Goal: Information Seeking & Learning: Find specific fact

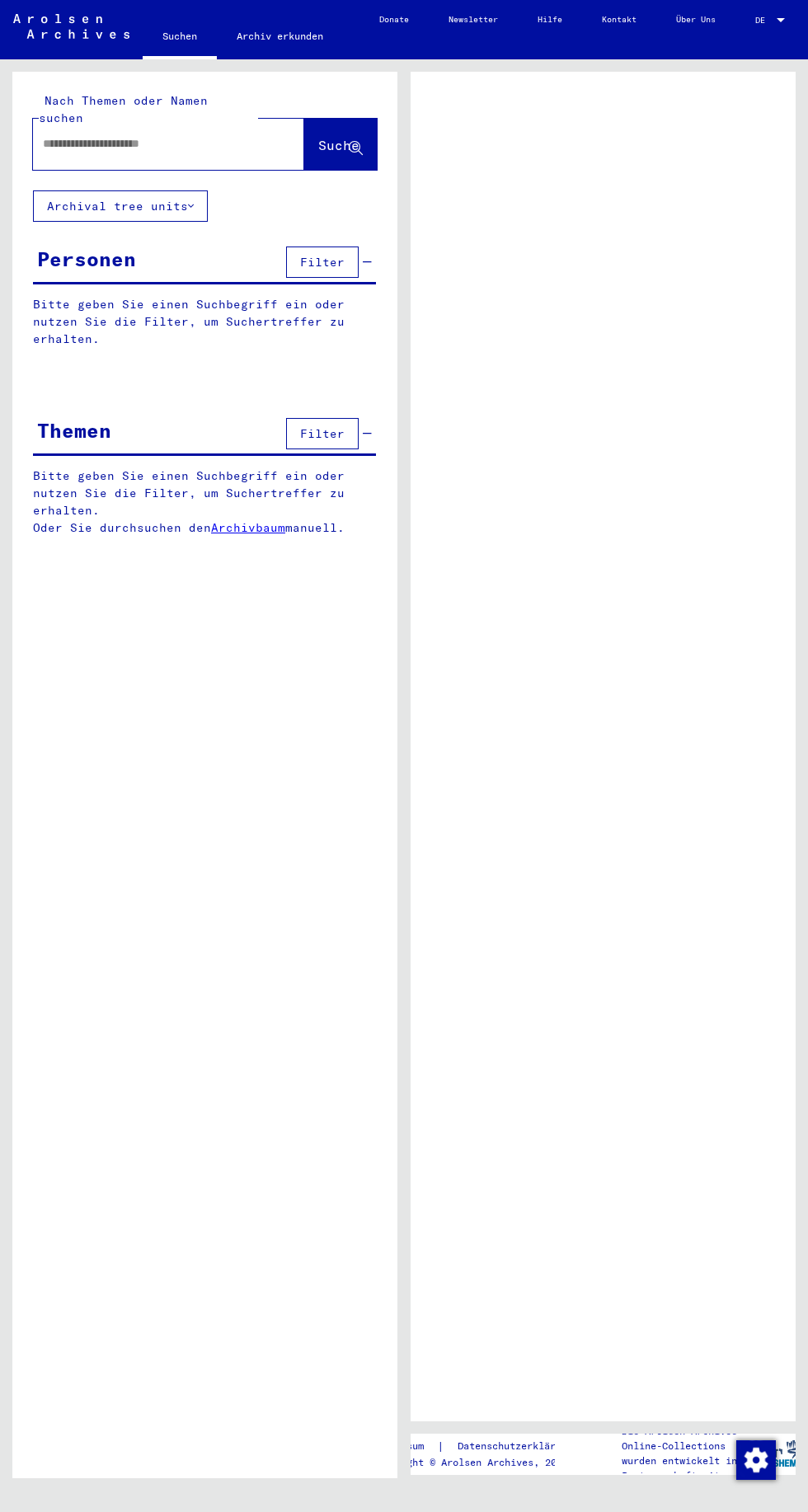
click at [65, 136] on input "text" at bounding box center [154, 144] width 222 height 17
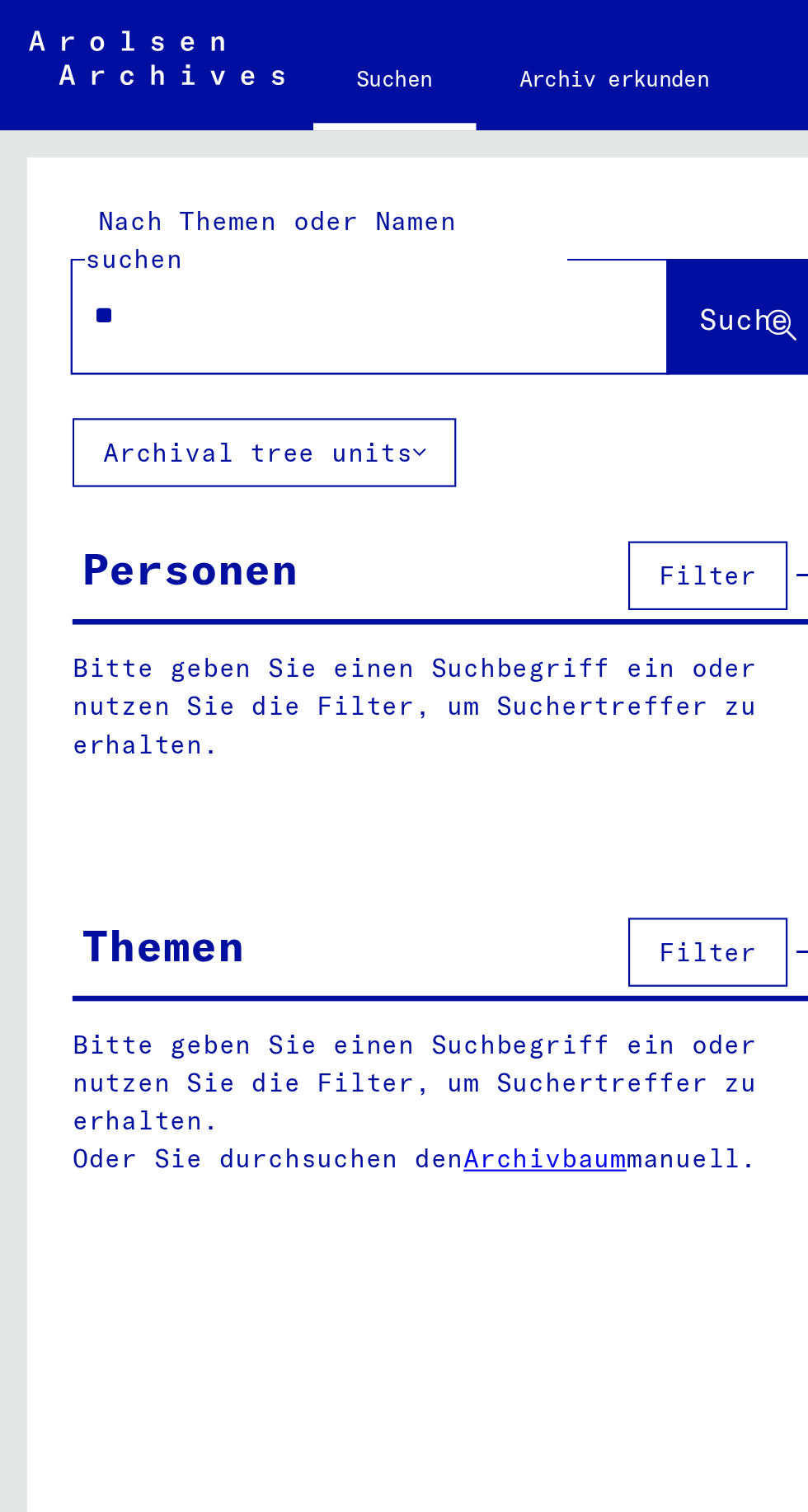
type input "*"
type input "****"
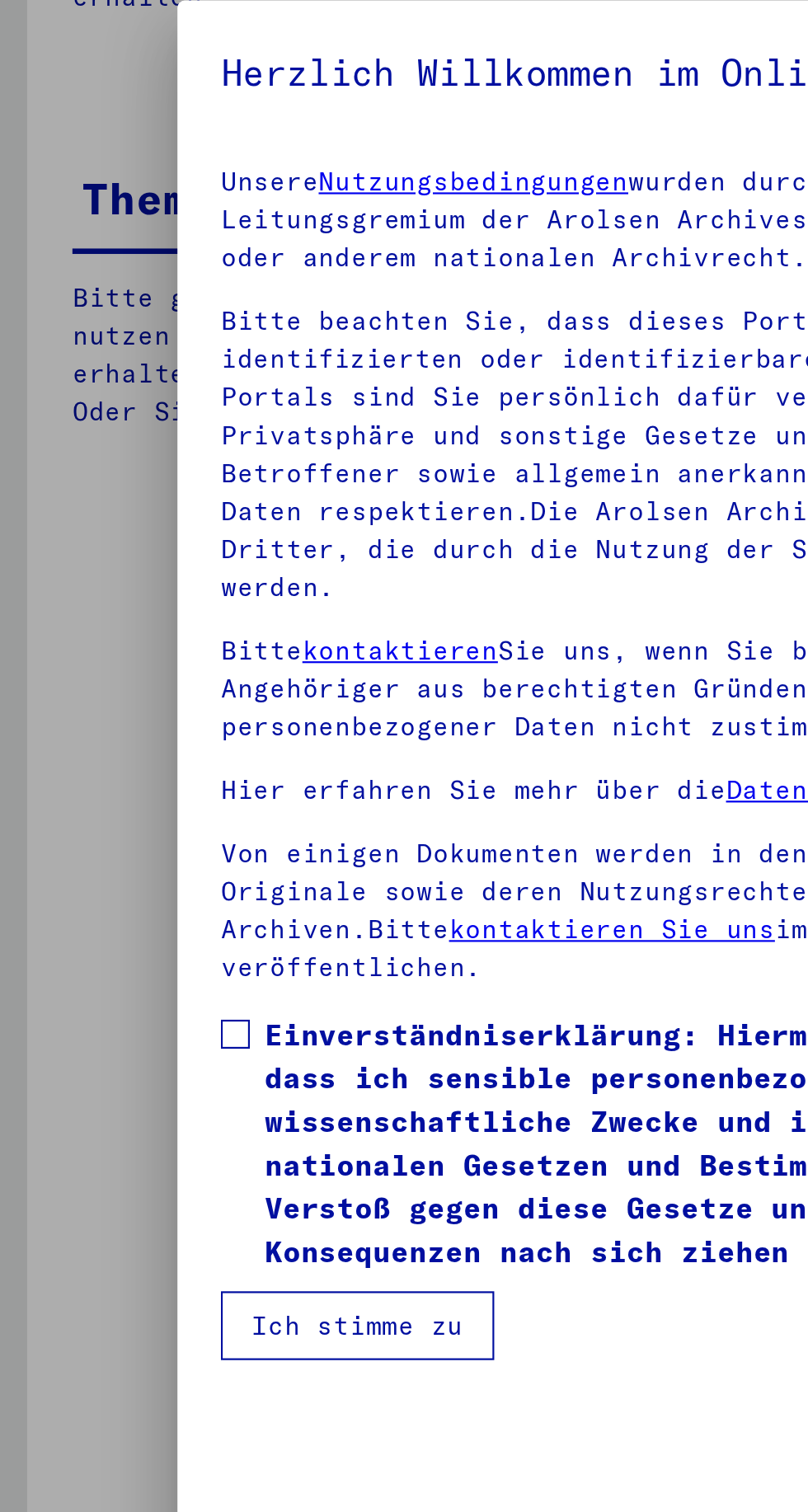
click at [351, 450] on mat-dialog-content "Unsere Nutzungsbedingungen wurden durch den Internationalen Ausschuss als obers…" at bounding box center [404, 681] width 647 height 556
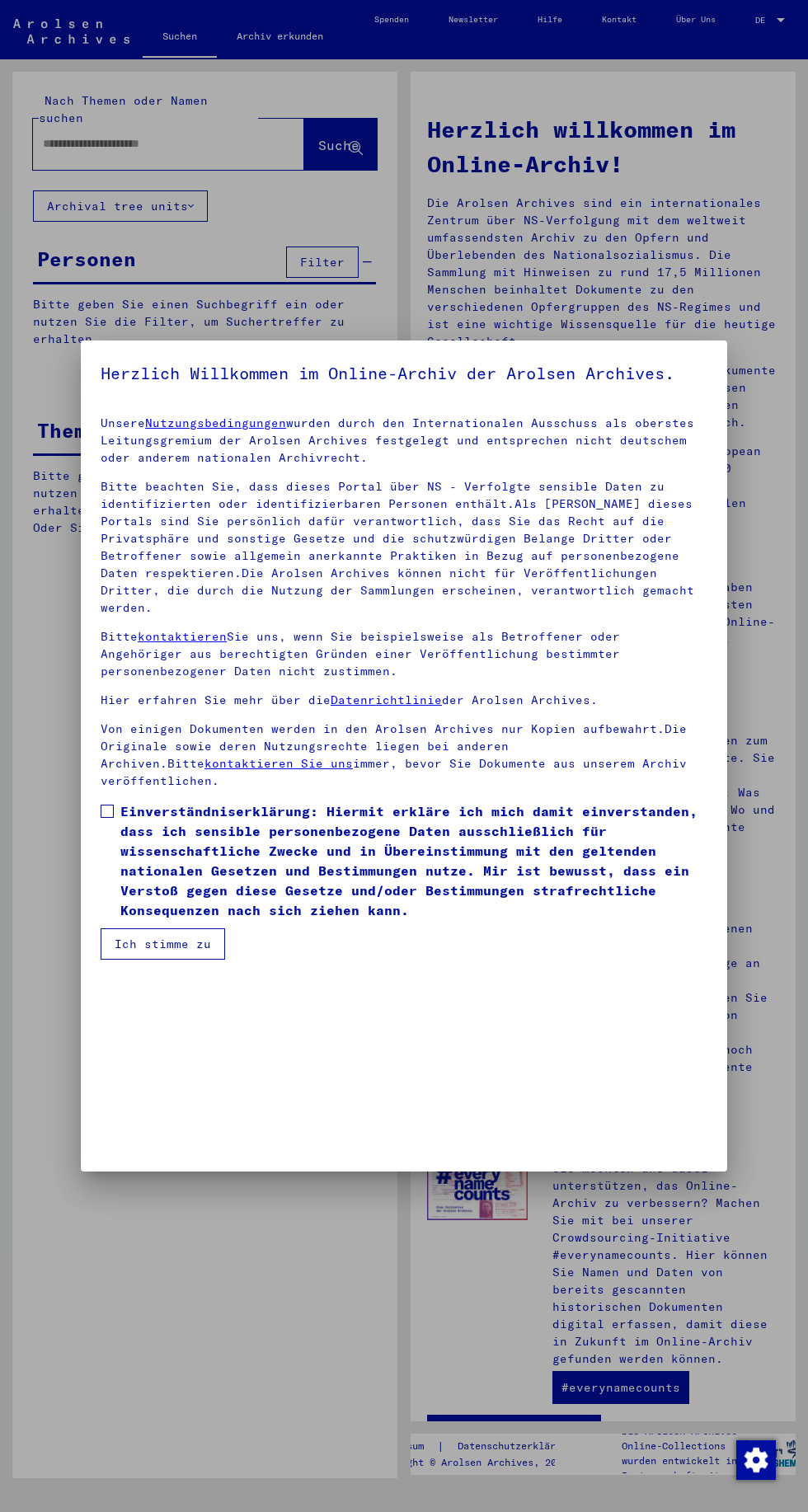
scroll to position [349, 0]
click at [193, 960] on button "Ich stimme zu" at bounding box center [162, 943] width 124 height 31
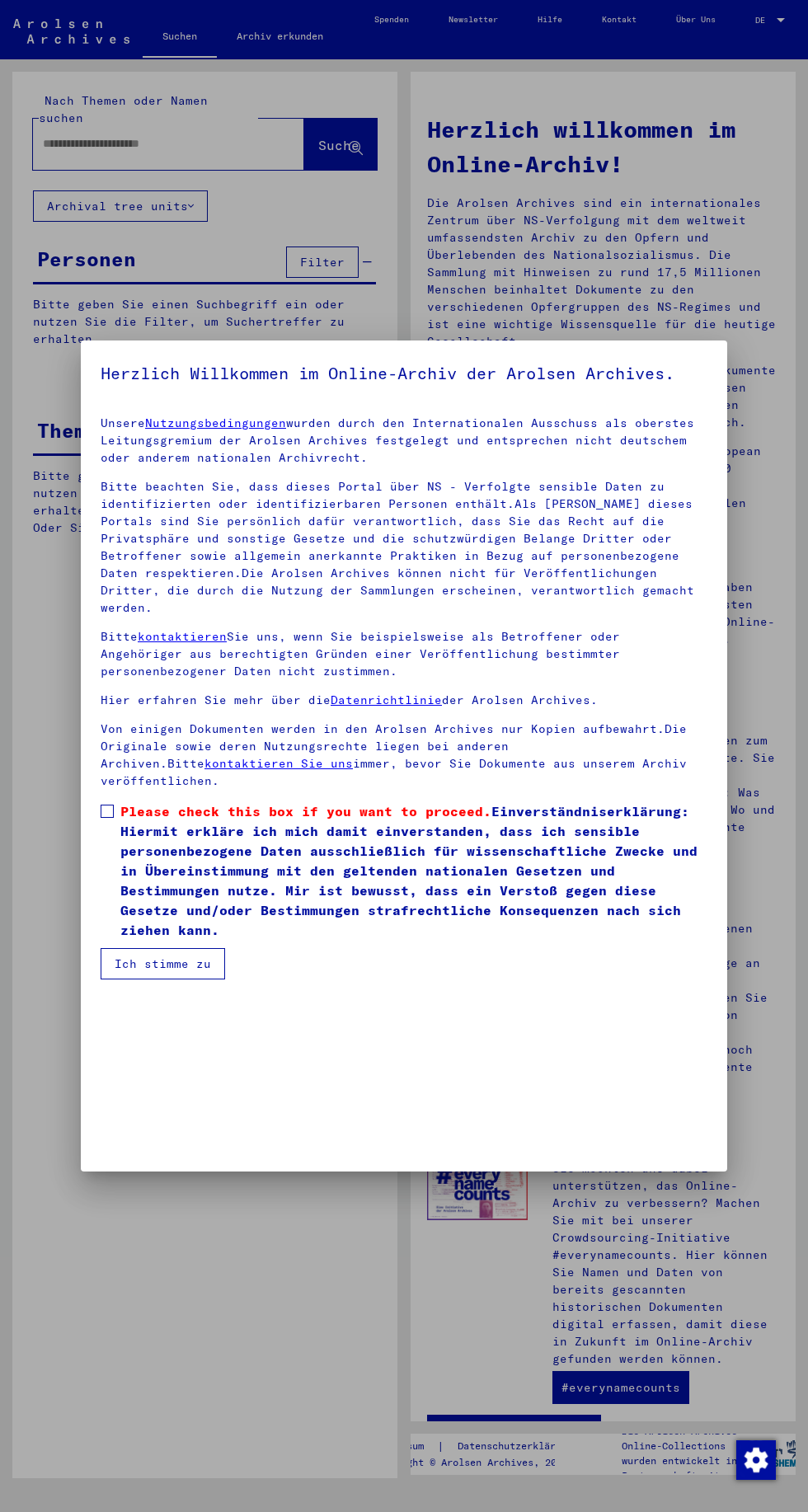
click at [92, 979] on mat-dialog-content "Unsere Nutzungsbedingungen wurden durch den Internationalen Ausschuss als obers…" at bounding box center [404, 691] width 647 height 576
click at [106, 818] on span at bounding box center [107, 811] width 13 height 13
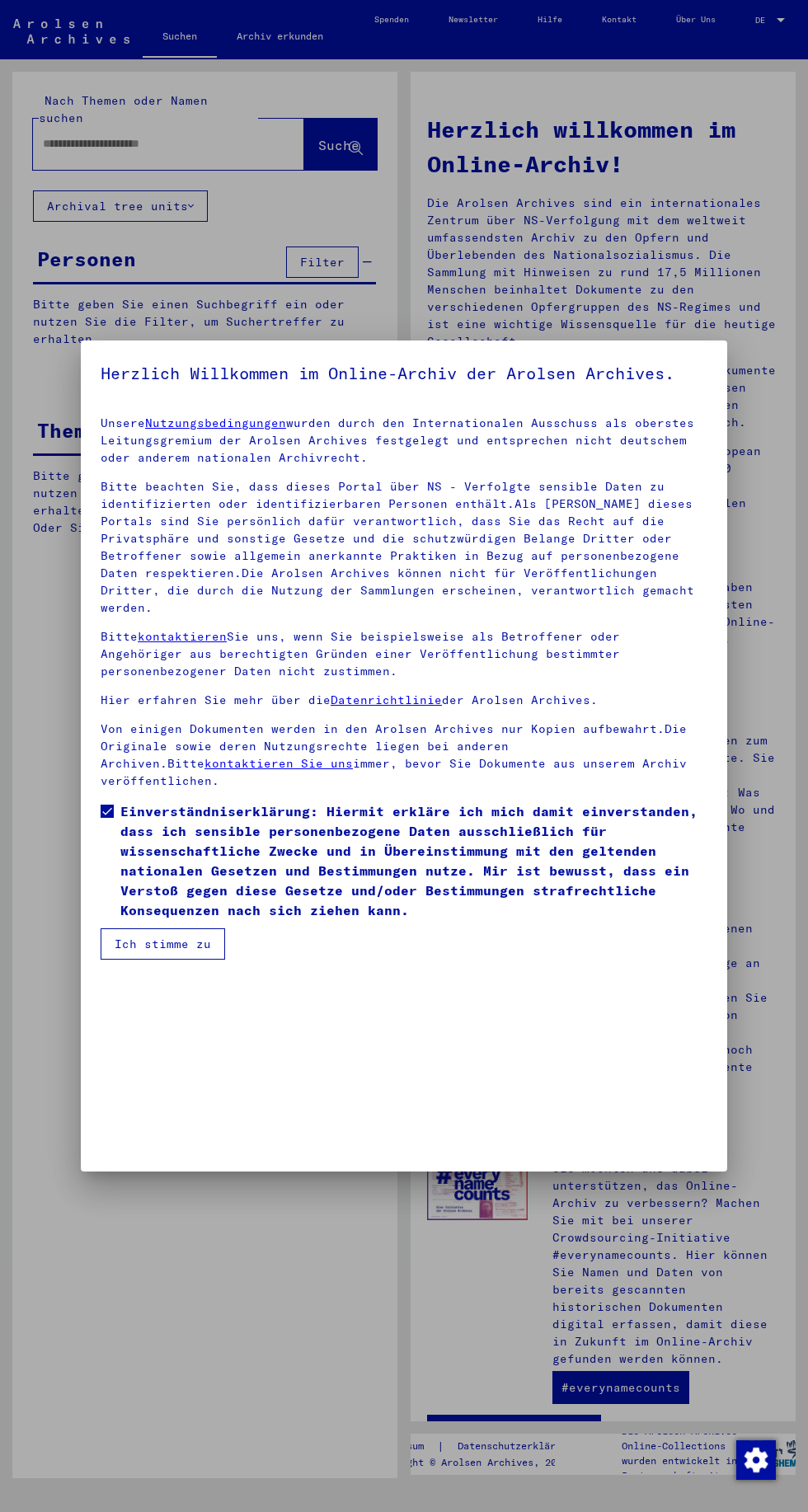
click at [180, 960] on button "Ich stimme zu" at bounding box center [162, 943] width 124 height 31
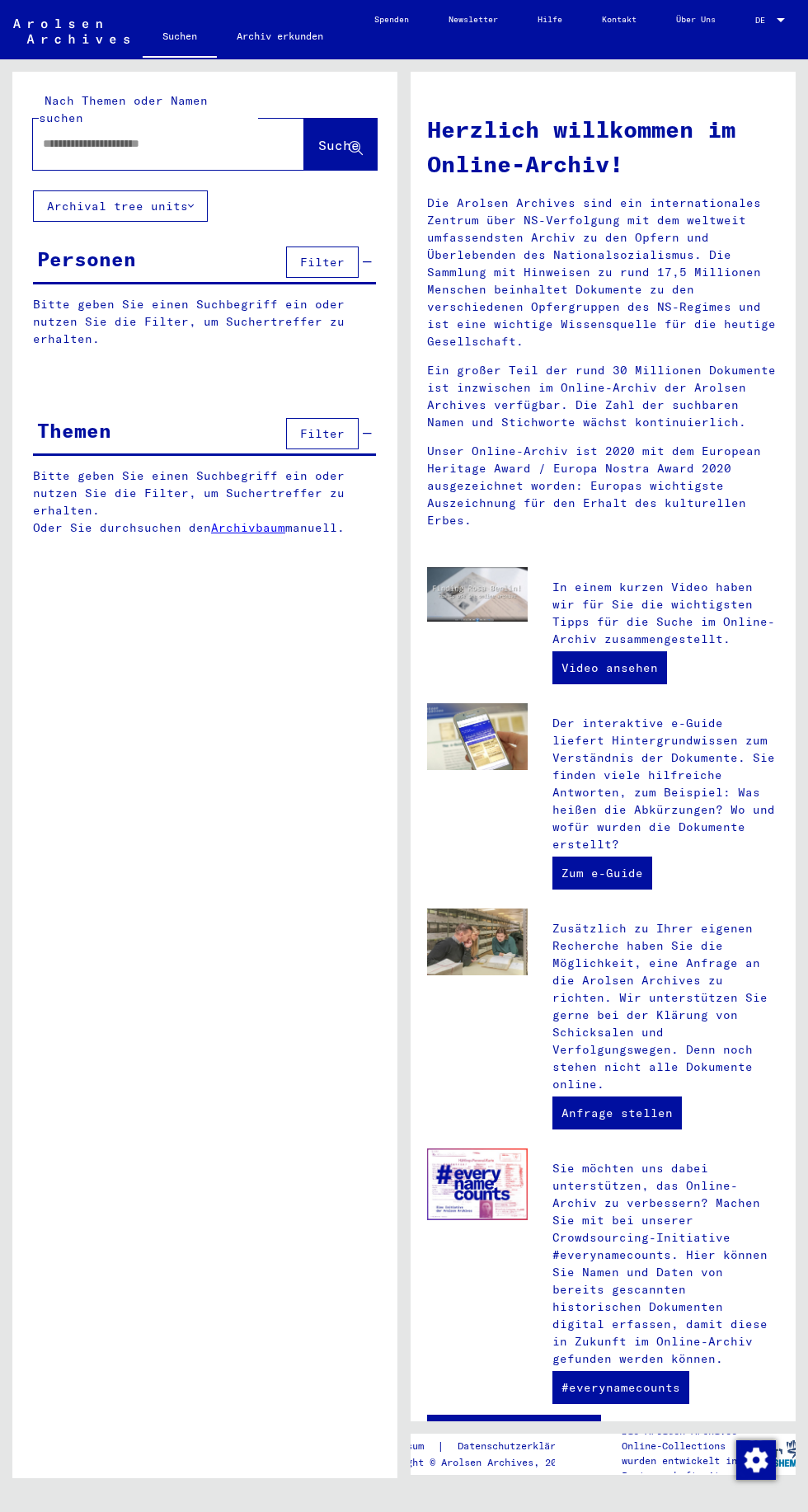
click at [83, 136] on input "text" at bounding box center [149, 144] width 212 height 17
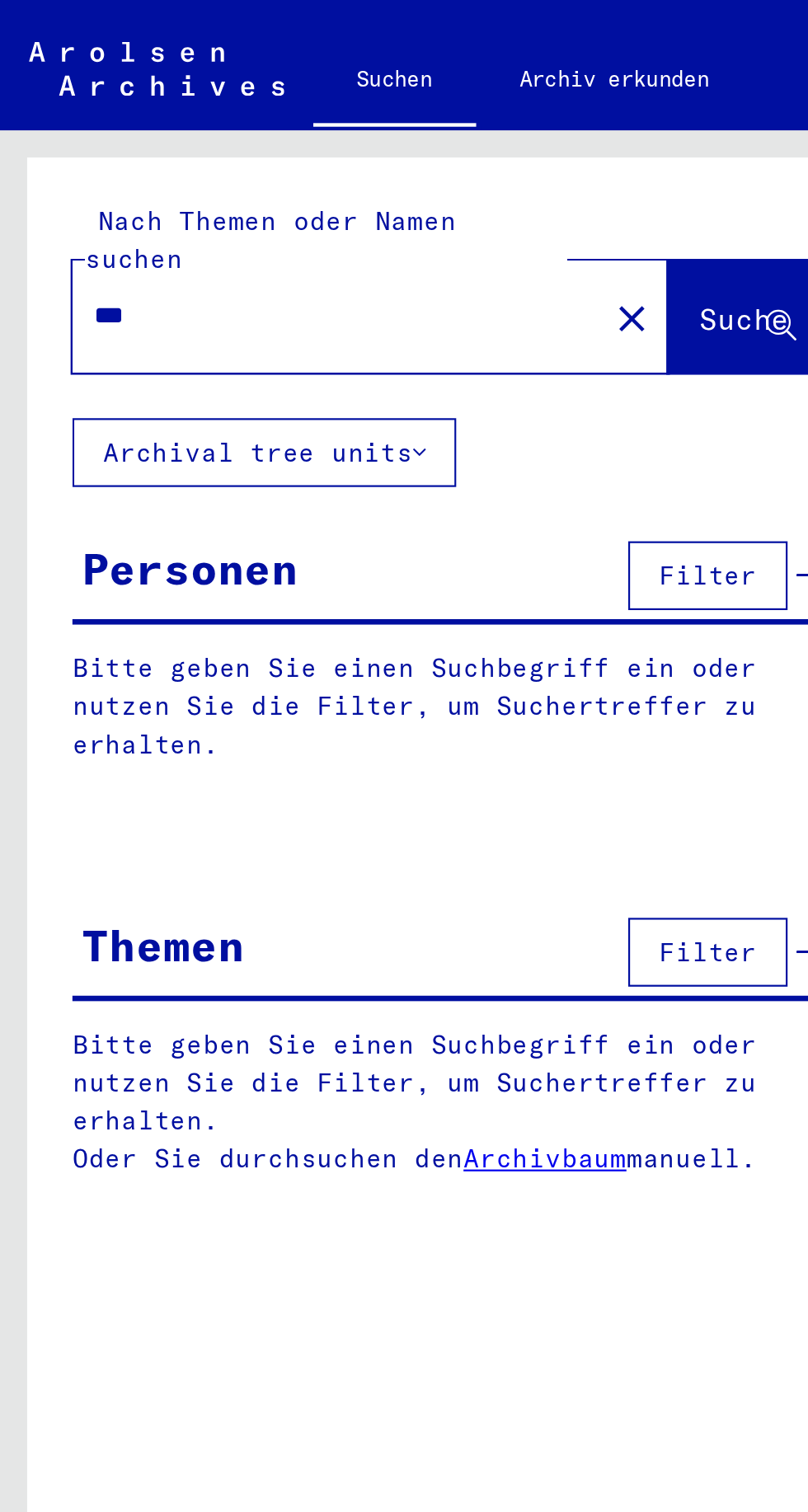
type input "****"
click at [344, 137] on span "Suche" at bounding box center [339, 144] width 41 height 16
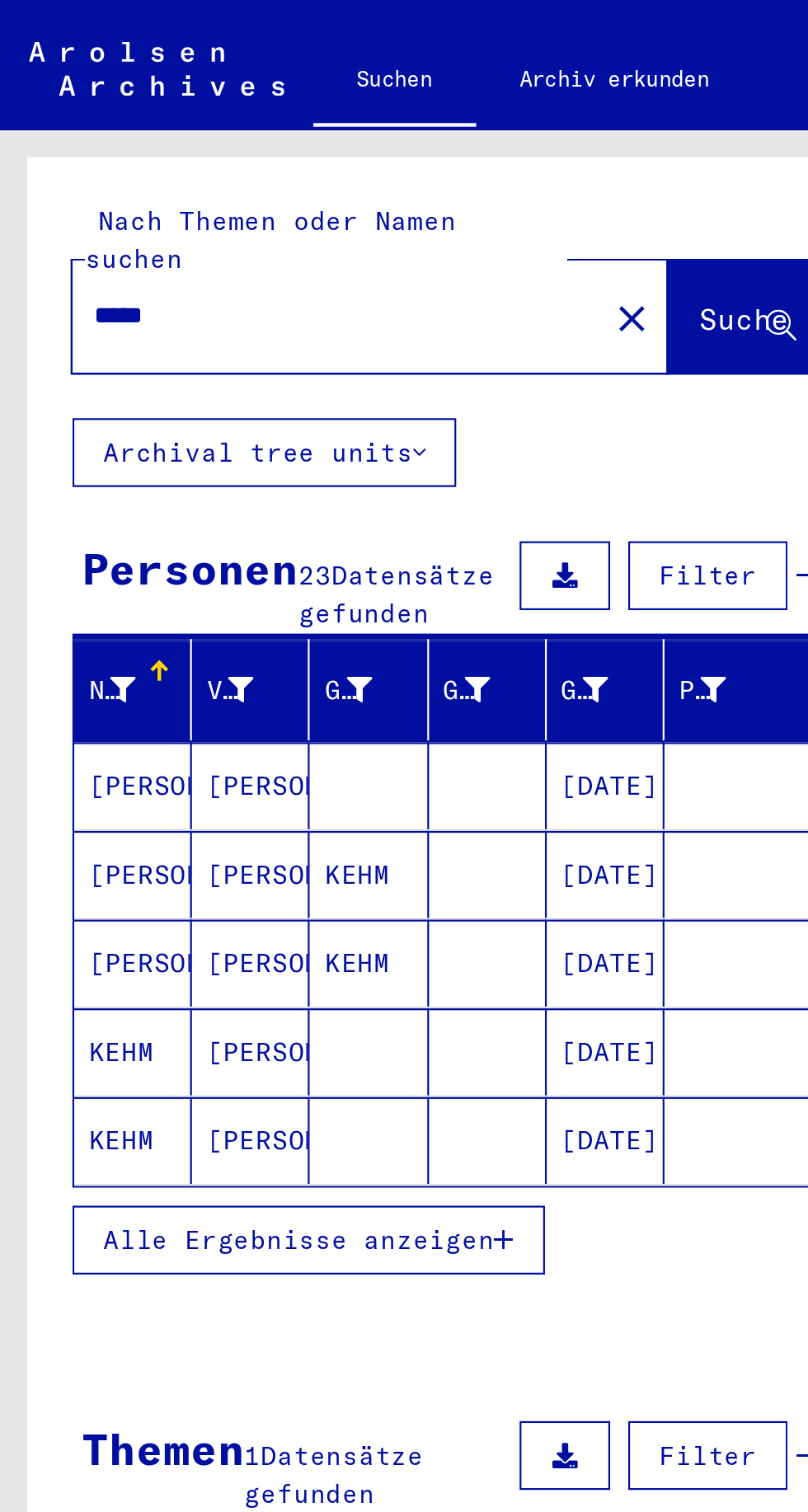
scroll to position [60, 0]
click at [200, 557] on span "Alle Ergebnisse anzeigen" at bounding box center [137, 565] width 178 height 15
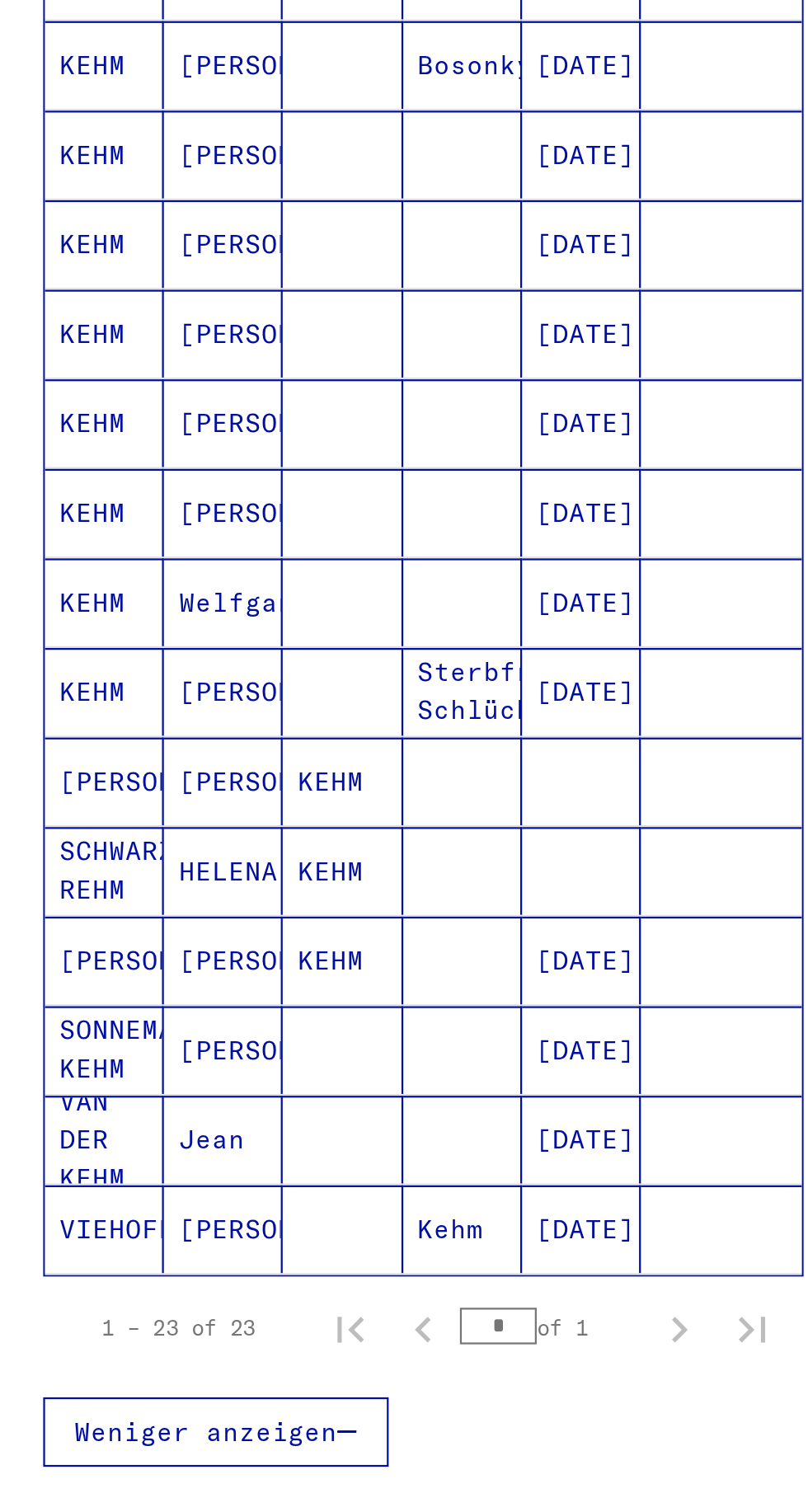
scroll to position [0, 0]
